Goal: Contribute content

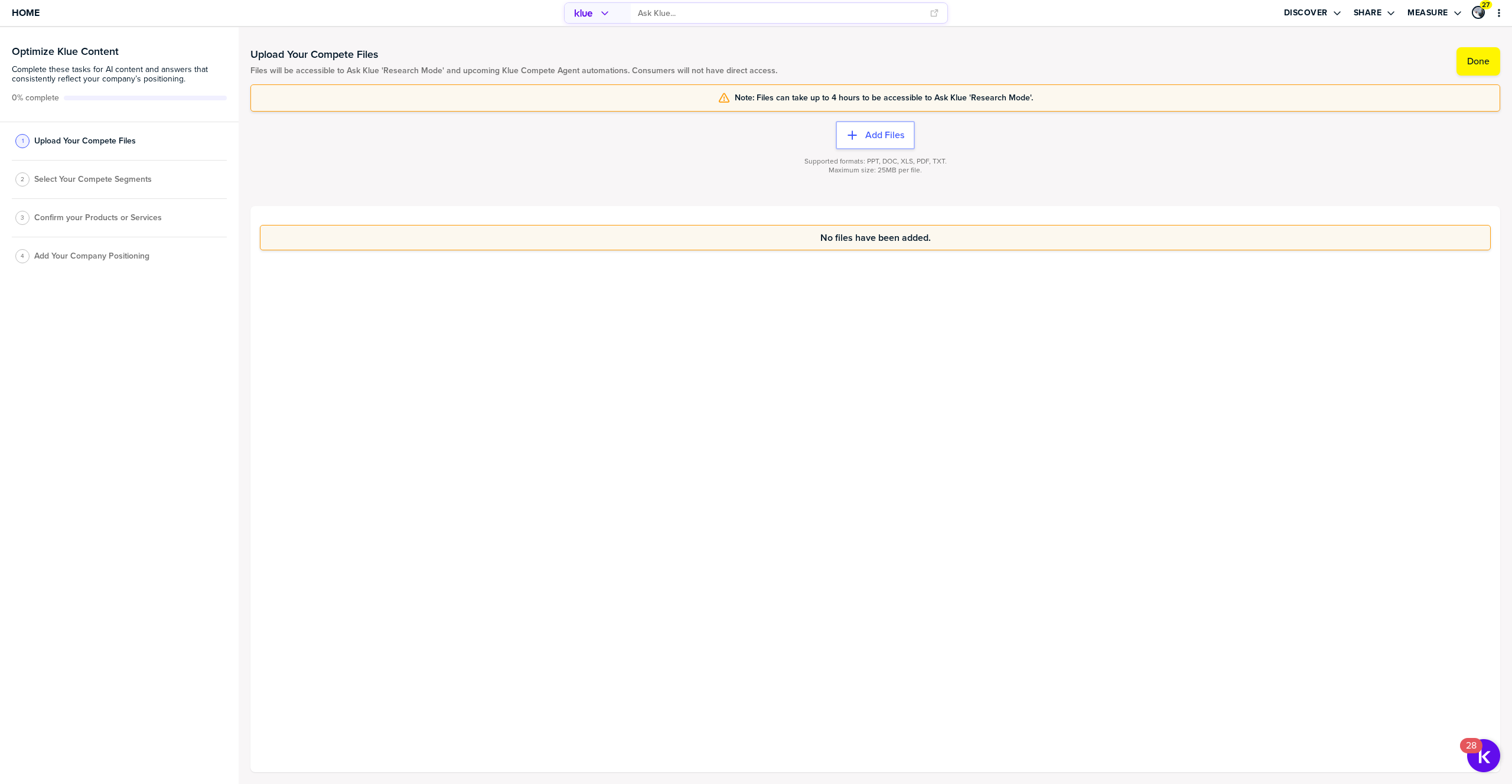
click at [98, 185] on div "2 Select Your Compete Segments" at bounding box center [119, 179] width 215 height 38
click at [113, 177] on span "Select Your Compete Segments" at bounding box center [93, 179] width 118 height 10
click at [99, 229] on div "3 Confirm your Products or Services" at bounding box center [119, 218] width 215 height 38
click at [118, 221] on span "Confirm your Products or Services" at bounding box center [97, 218] width 127 height 10
drag, startPoint x: 866, startPoint y: 159, endPoint x: 973, endPoint y: 153, distance: 107.2
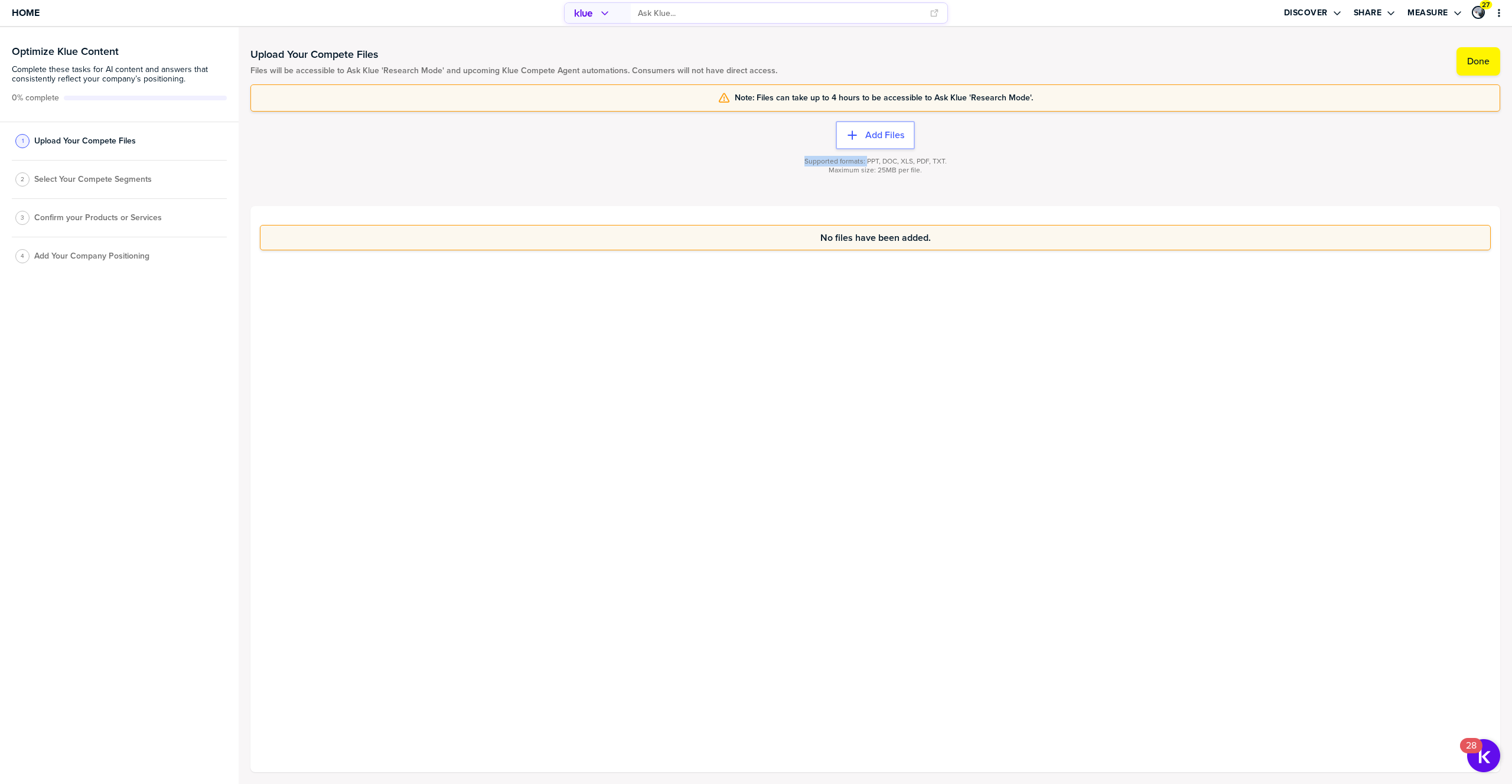
click at [972, 153] on div "Supported formats: PPT, DOC, XLS, PDF, TXT. Maximum size: 25MB per file." at bounding box center [875, 173] width 1250 height 47
click at [1473, 65] on label "Done" at bounding box center [1479, 61] width 23 height 12
click at [76, 180] on span "Select Your Compete Segments" at bounding box center [93, 183] width 118 height 10
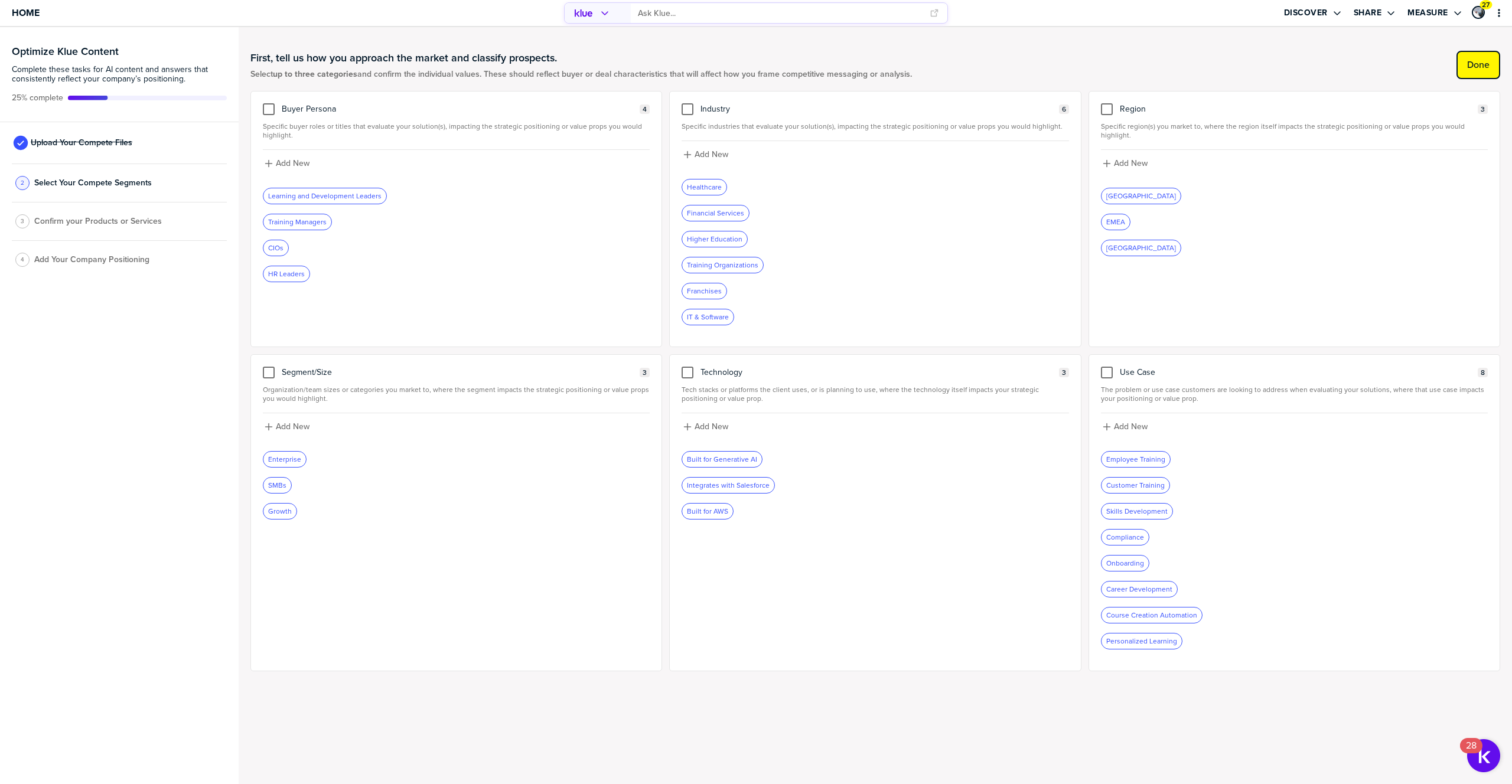
click at [1484, 71] on button "Done" at bounding box center [1479, 65] width 44 height 28
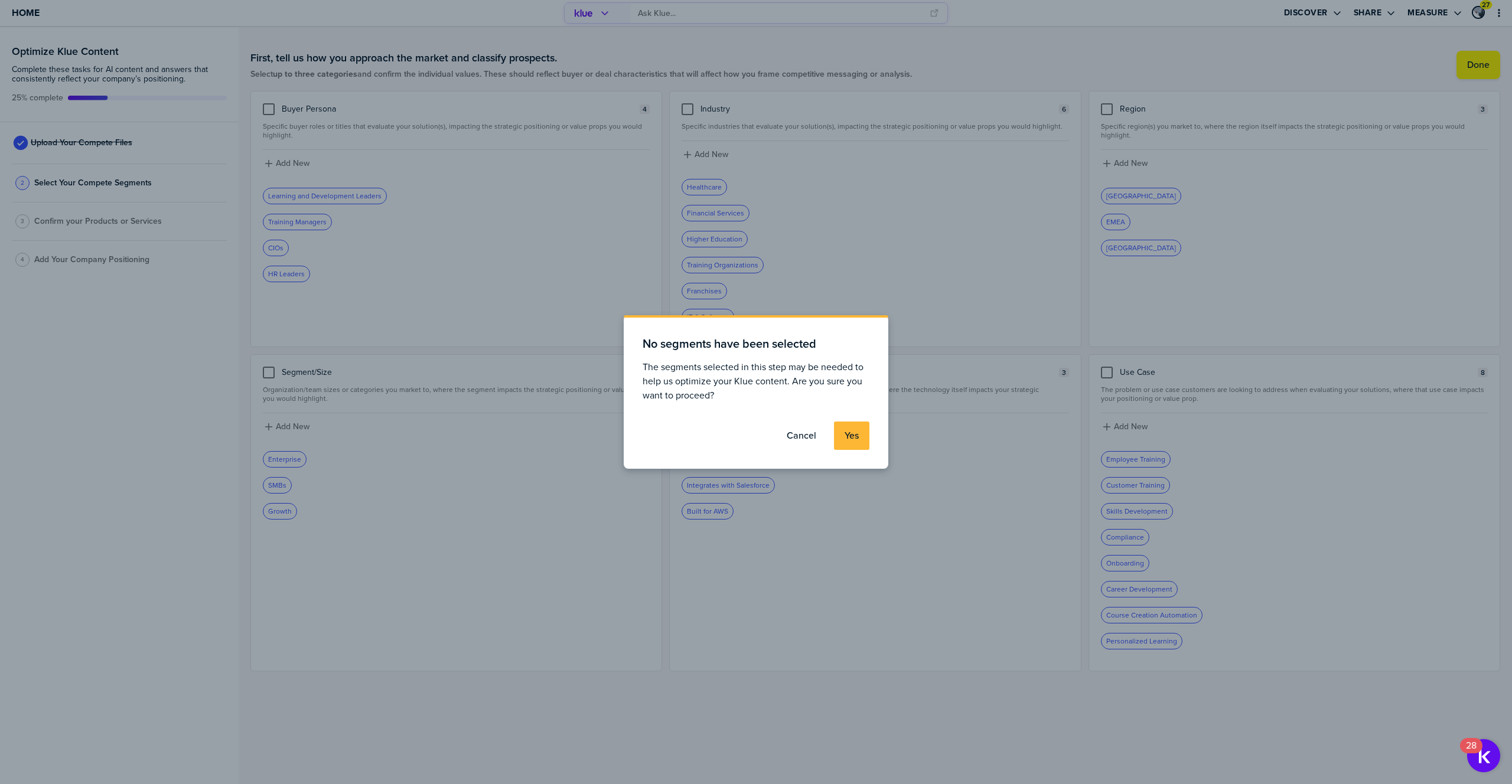
click at [853, 442] on button "Yes" at bounding box center [852, 435] width 36 height 28
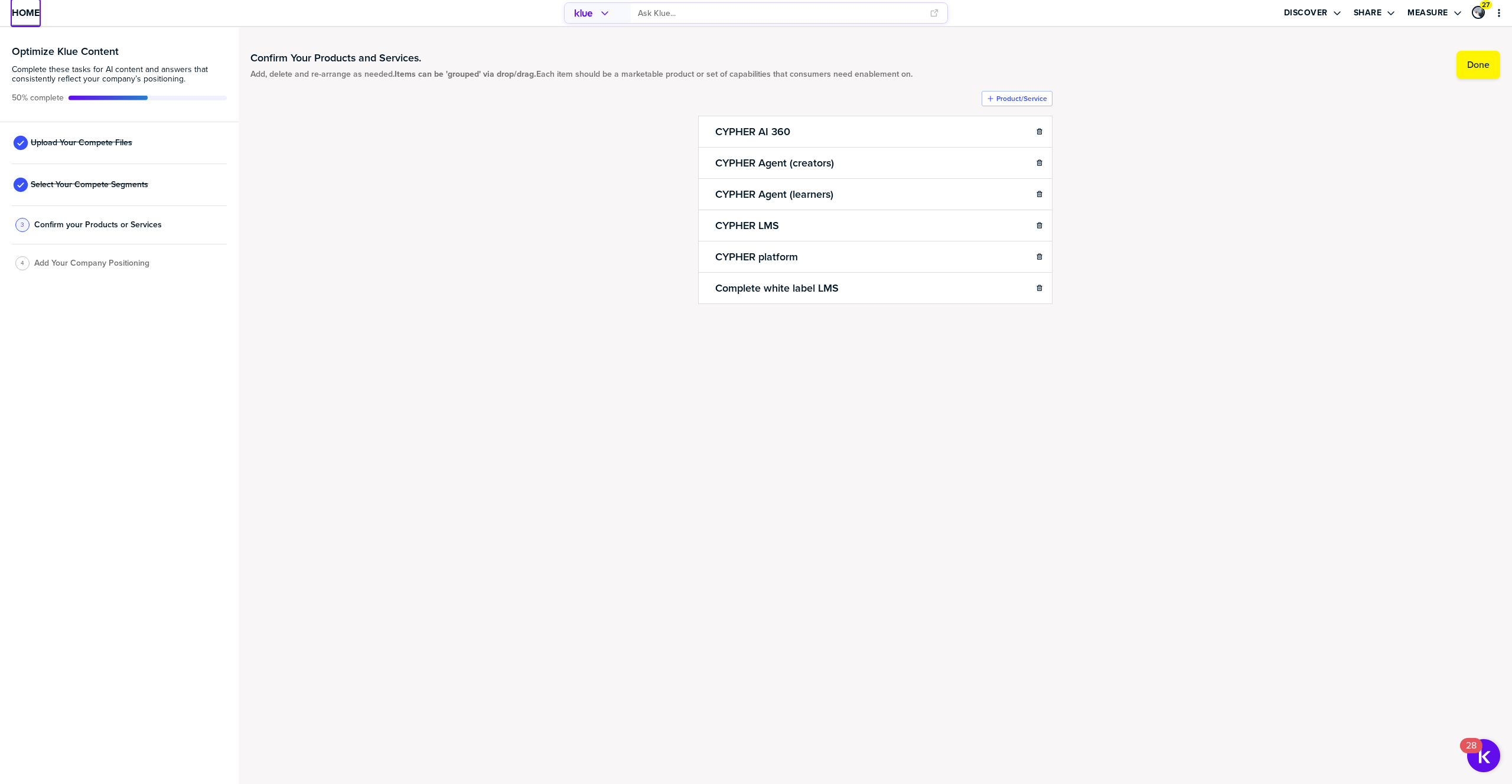
click at [32, 16] on span "Home" at bounding box center [26, 12] width 28 height 10
click at [88, 138] on span "Upload Your Compete Files" at bounding box center [81, 143] width 102 height 10
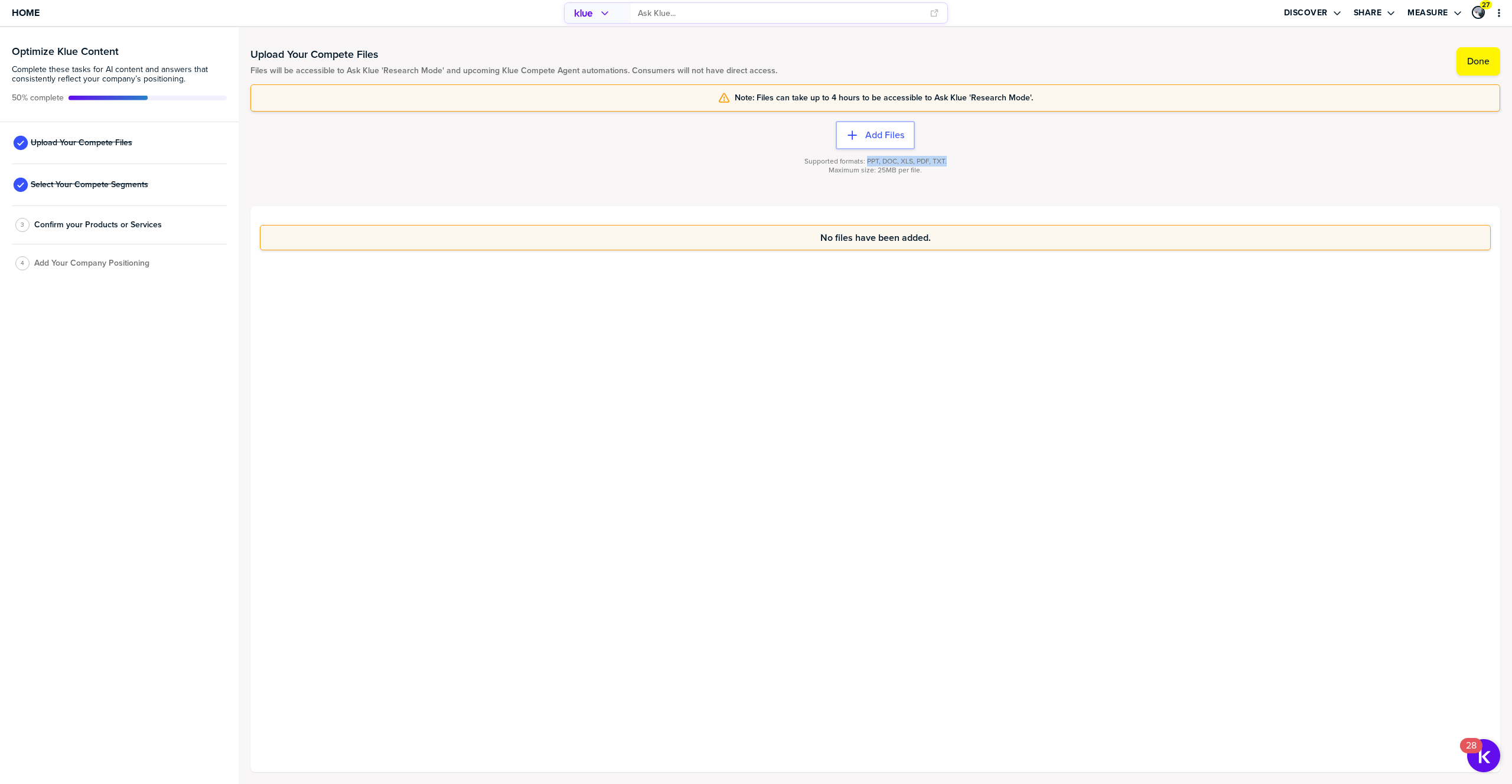
drag, startPoint x: 866, startPoint y: 162, endPoint x: 949, endPoint y: 157, distance: 83.2
click at [949, 157] on div "Supported formats: PPT, DOC, XLS, PDF, TXT. Maximum size: 25MB per file." at bounding box center [875, 173] width 1250 height 47
click at [29, 15] on span "Home" at bounding box center [26, 12] width 28 height 10
